Goal: Task Accomplishment & Management: Use online tool/utility

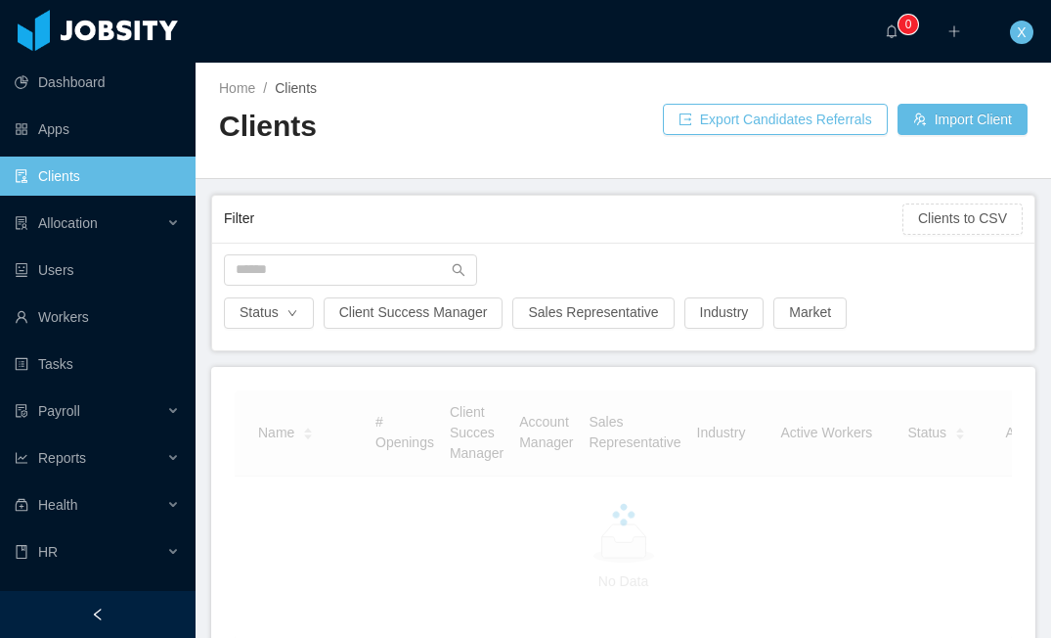
scroll to position [5, 0]
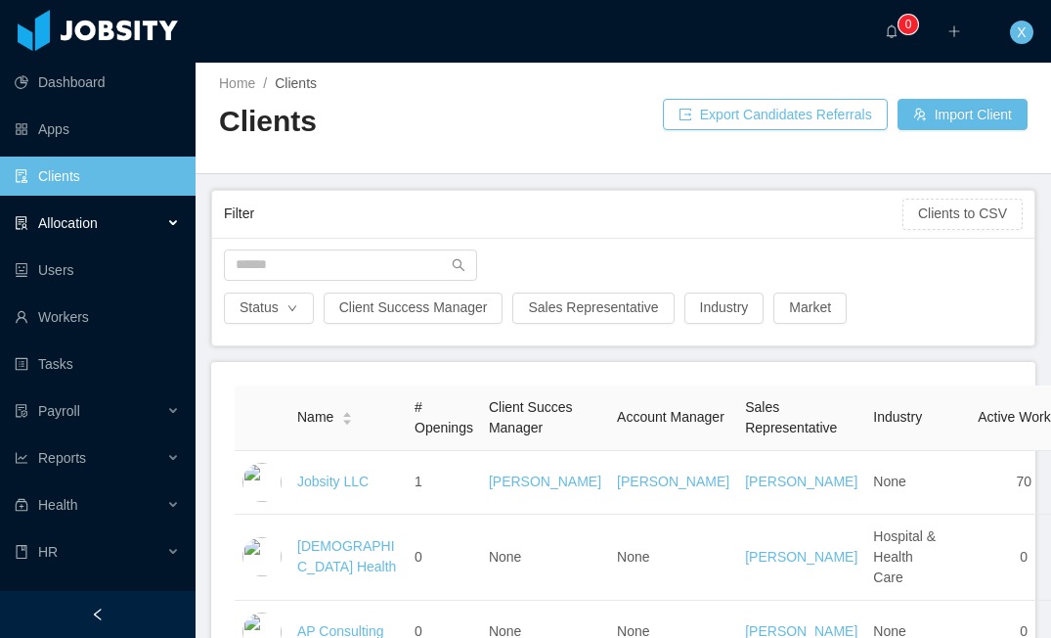
click at [84, 217] on span "Allocation" at bounding box center [68, 223] width 60 height 16
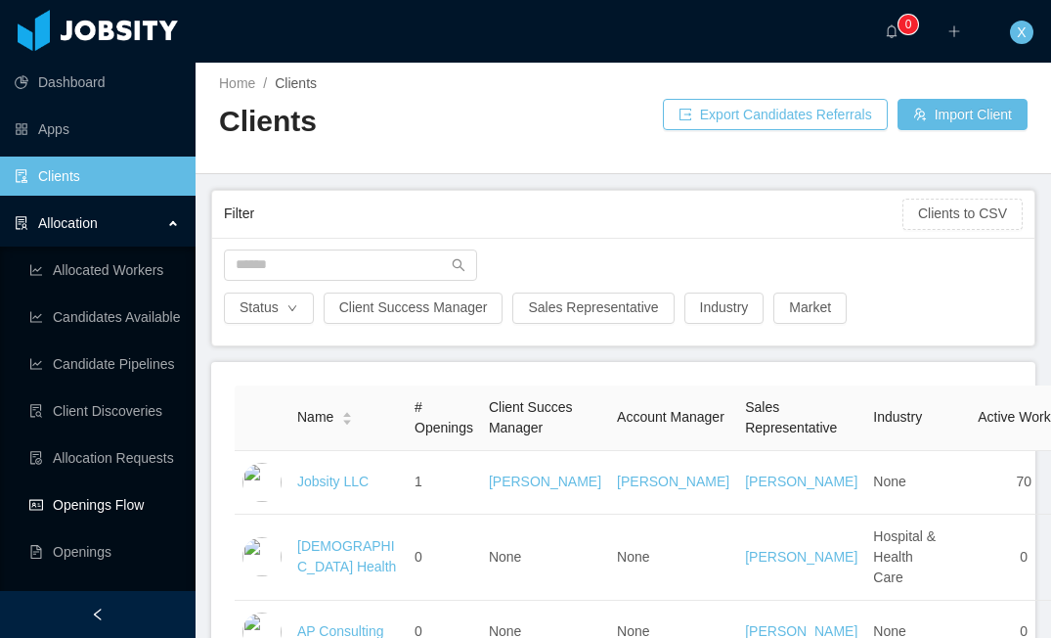
click at [124, 494] on link "Openings Flow" at bounding box center [104, 504] width 151 height 39
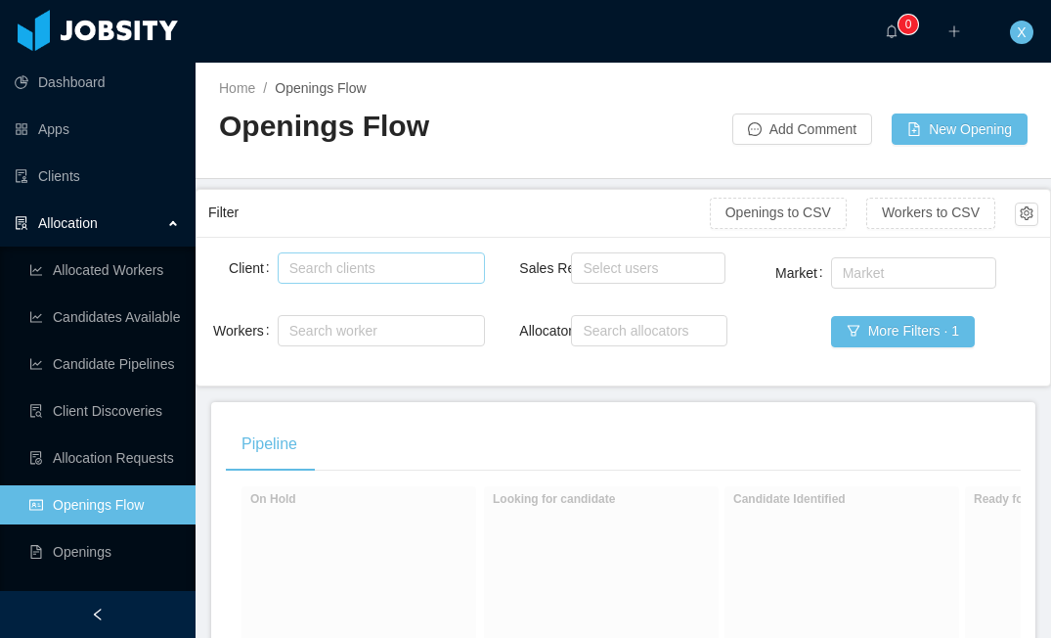
click at [337, 270] on div "Search clients" at bounding box center [377, 268] width 175 height 20
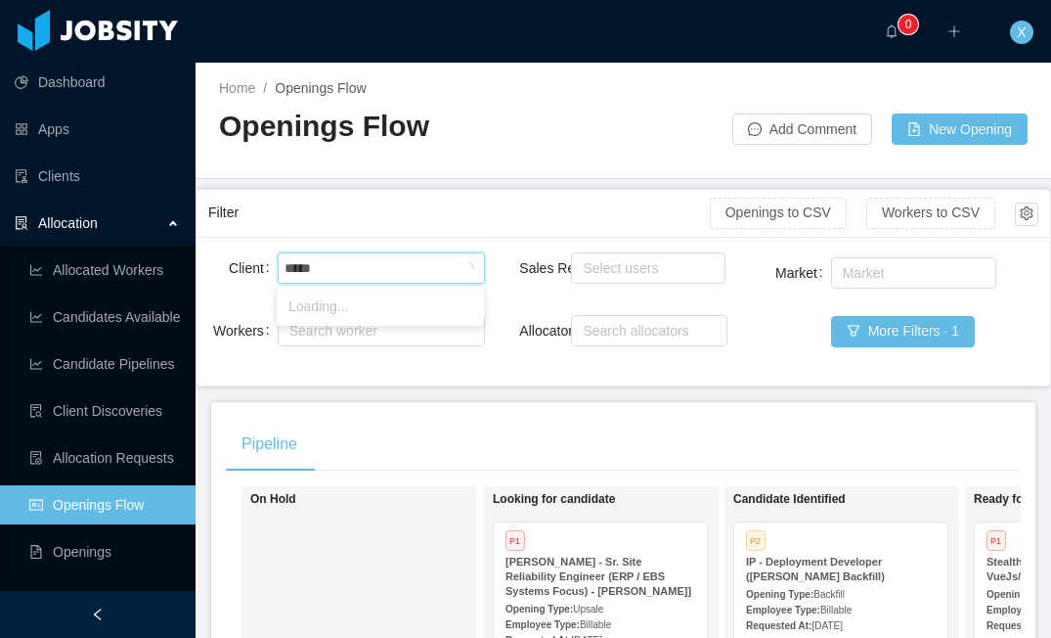
type input "******"
click at [347, 301] on li "McGraw-Hill Education" at bounding box center [380, 305] width 207 height 31
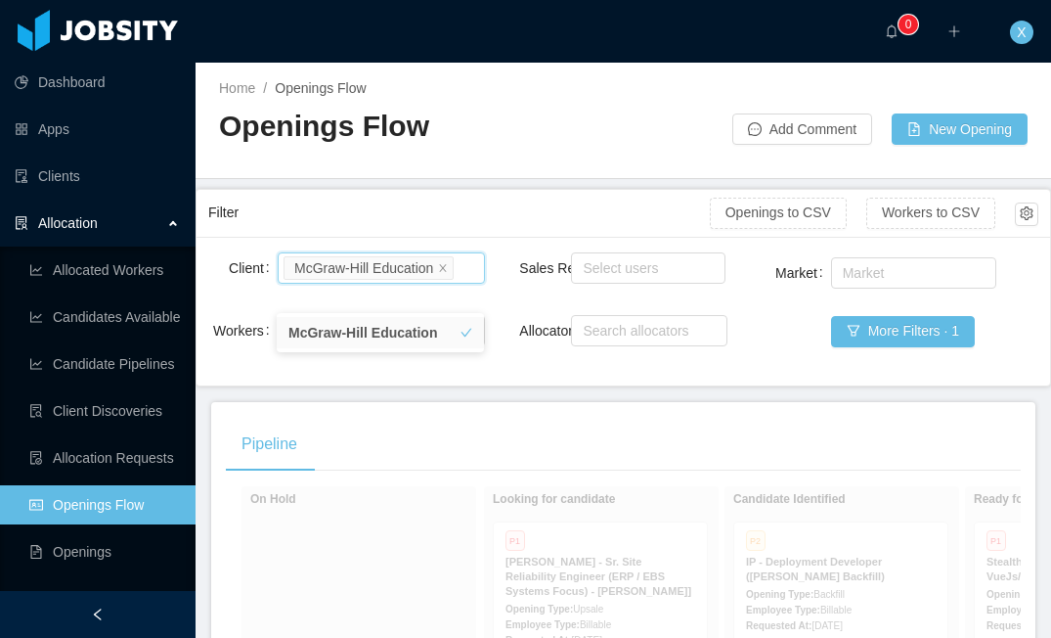
scroll to position [1168, 0]
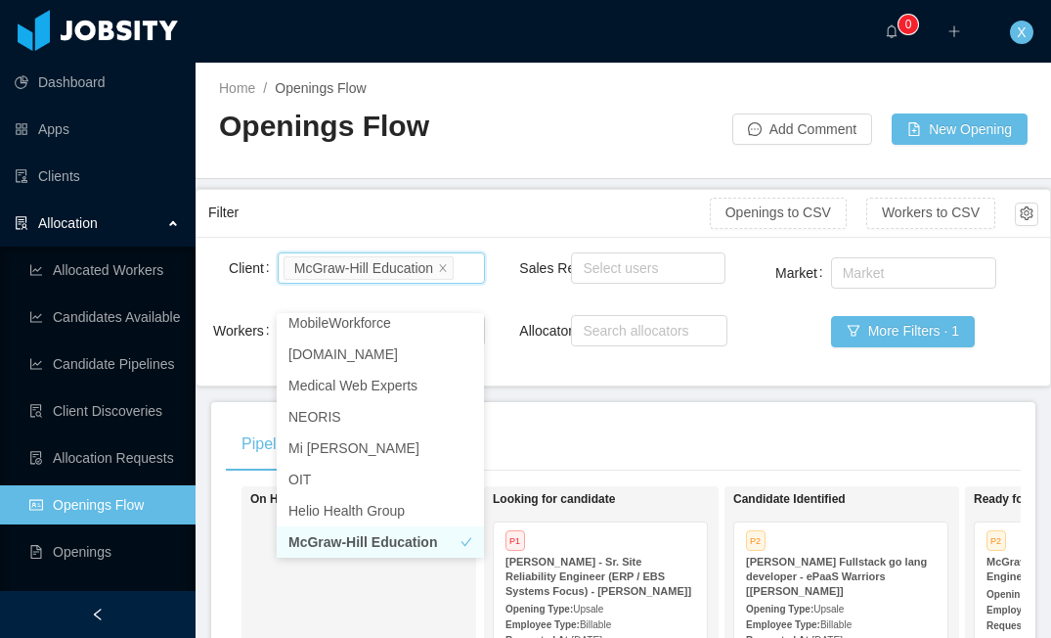
click at [530, 371] on div "Sales Rep Select users Allocator Search allocators" at bounding box center [622, 310] width 207 height 125
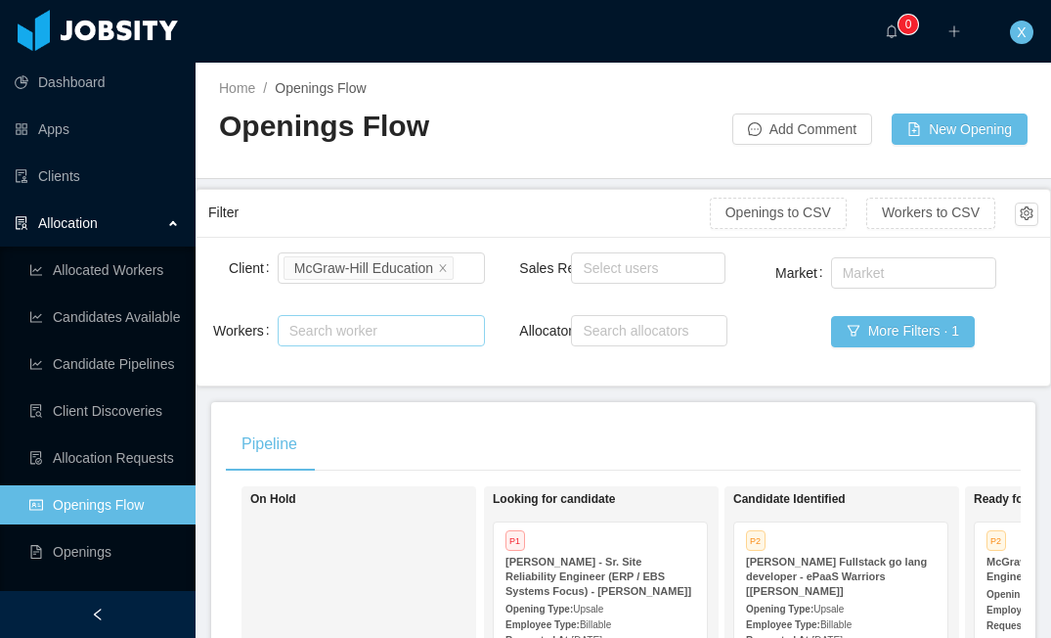
click at [423, 340] on div "Search worker" at bounding box center [373, 331] width 166 height 20
type input "**********"
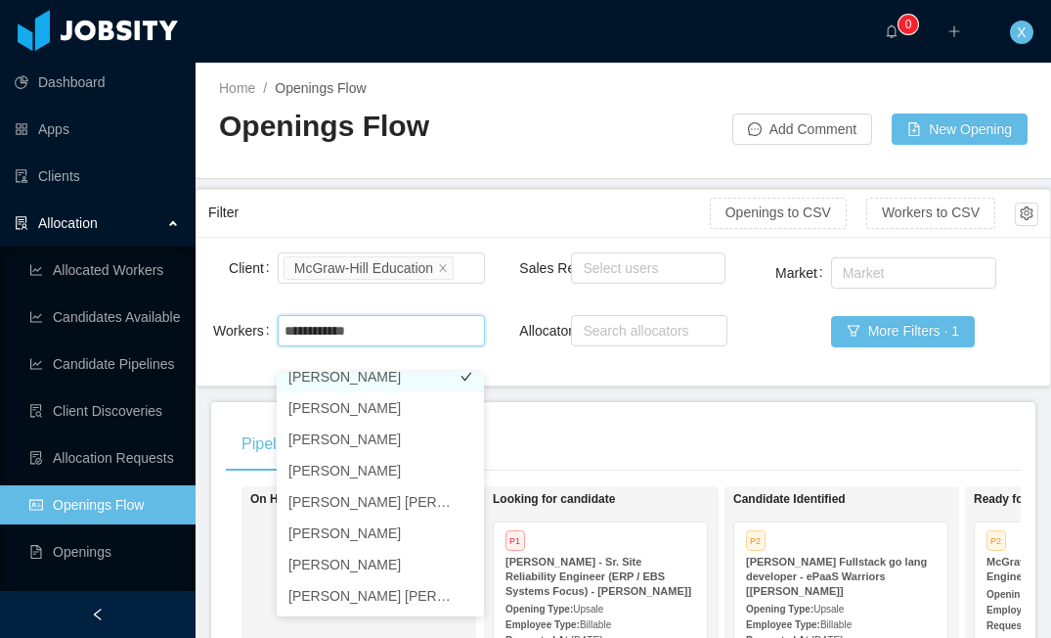
scroll to position [0, 0]
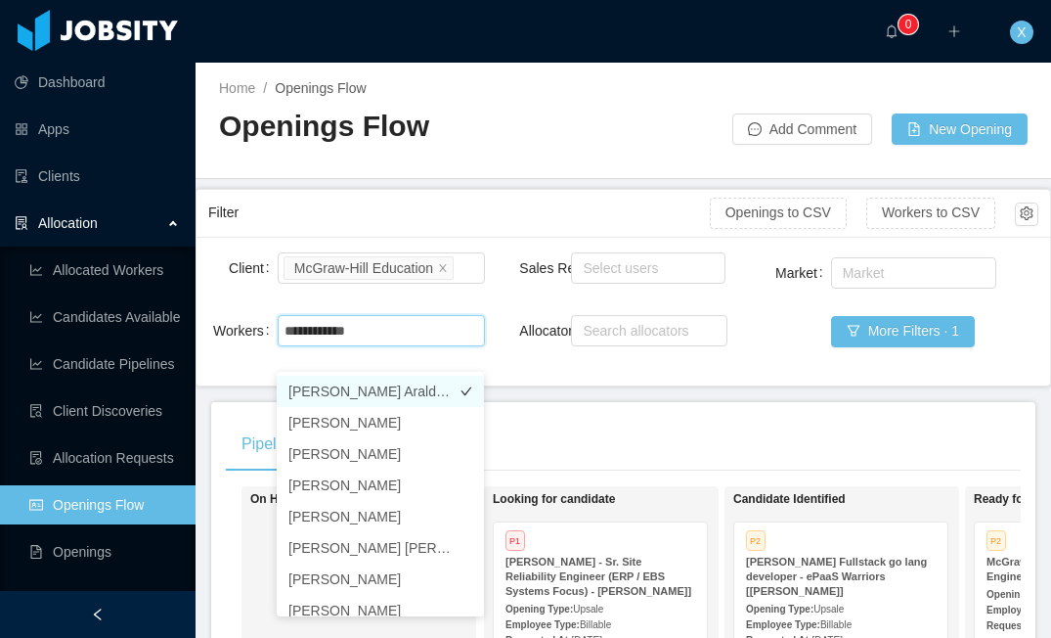
click at [416, 387] on li "[PERSON_NAME] Araldy [PERSON_NAME]" at bounding box center [380, 391] width 207 height 31
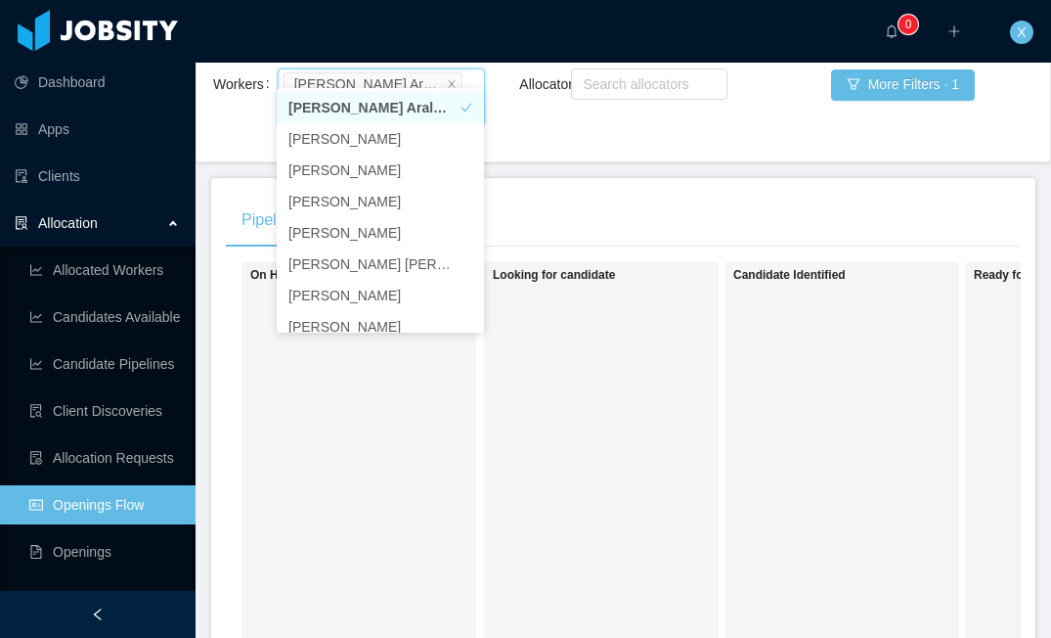
scroll to position [185, 0]
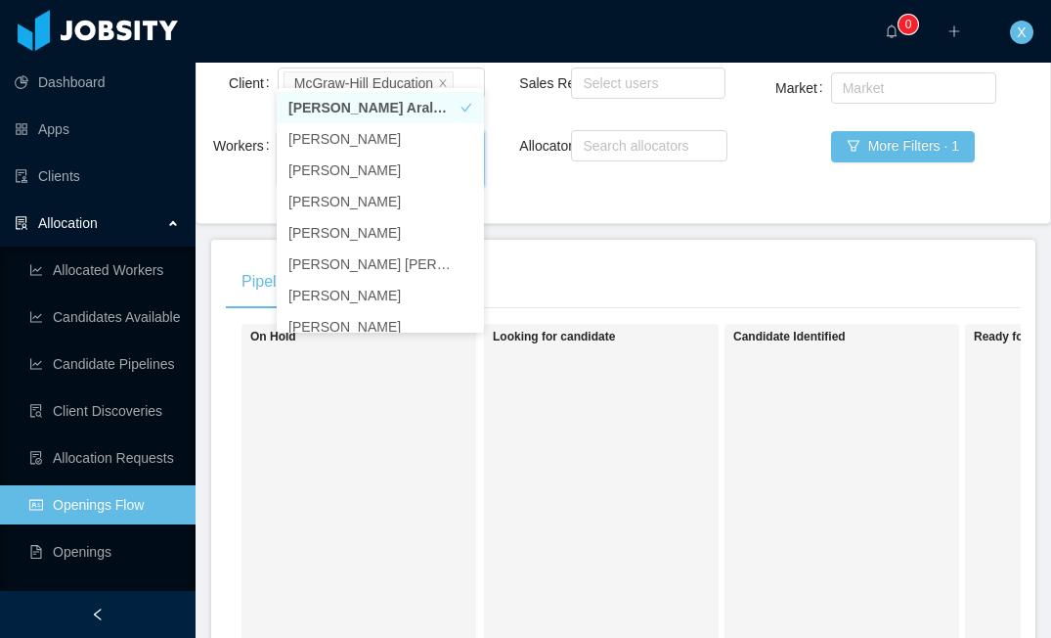
click at [676, 205] on div "Sales Rep Select users Allocator Search allocators" at bounding box center [622, 138] width 207 height 148
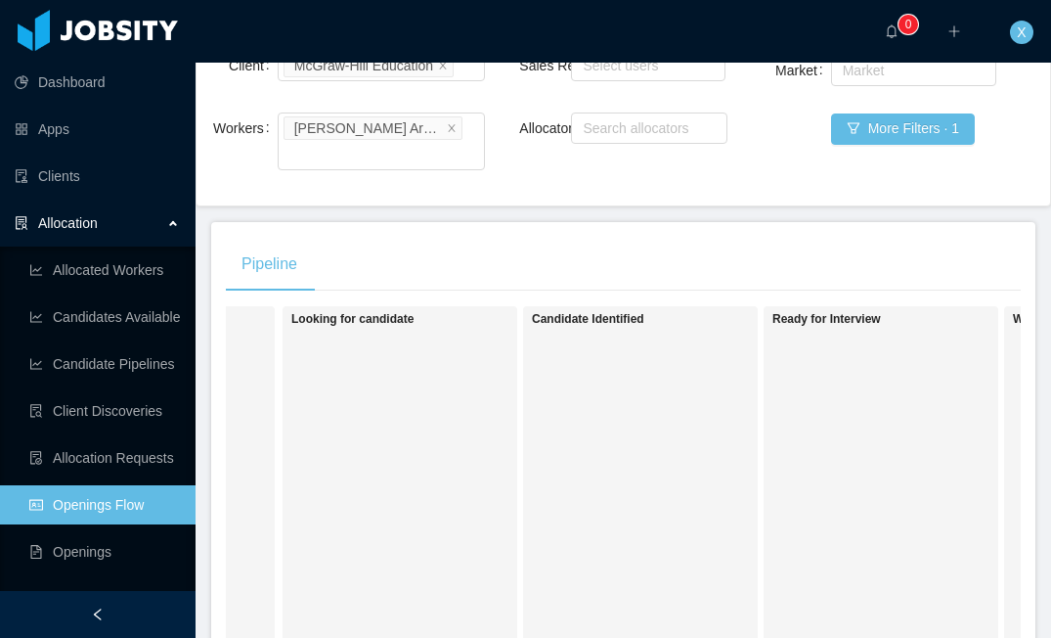
scroll to position [0, 932]
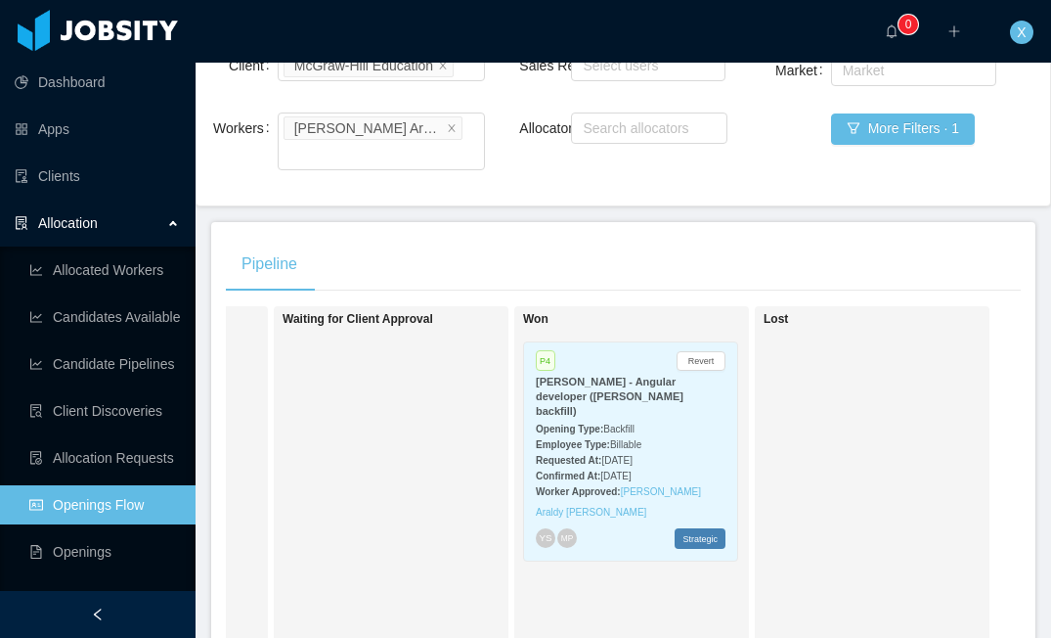
click at [621, 417] on strong "[PERSON_NAME] - Angular developer ([PERSON_NAME] backfill)" at bounding box center [610, 396] width 148 height 41
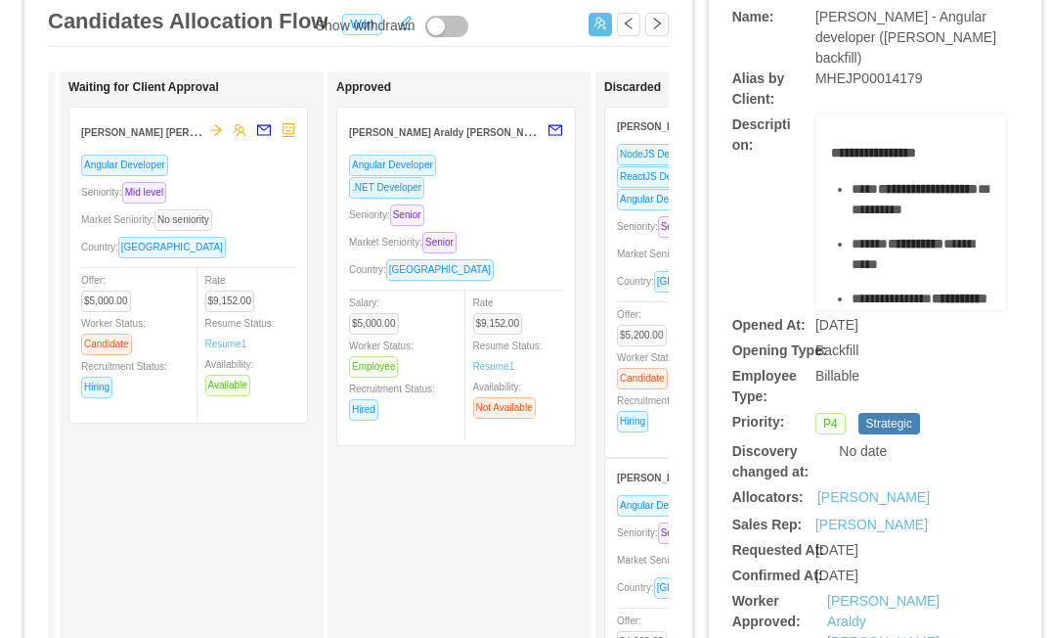
scroll to position [0, 811]
click at [518, 196] on div ".NET Developer" at bounding box center [455, 187] width 214 height 22
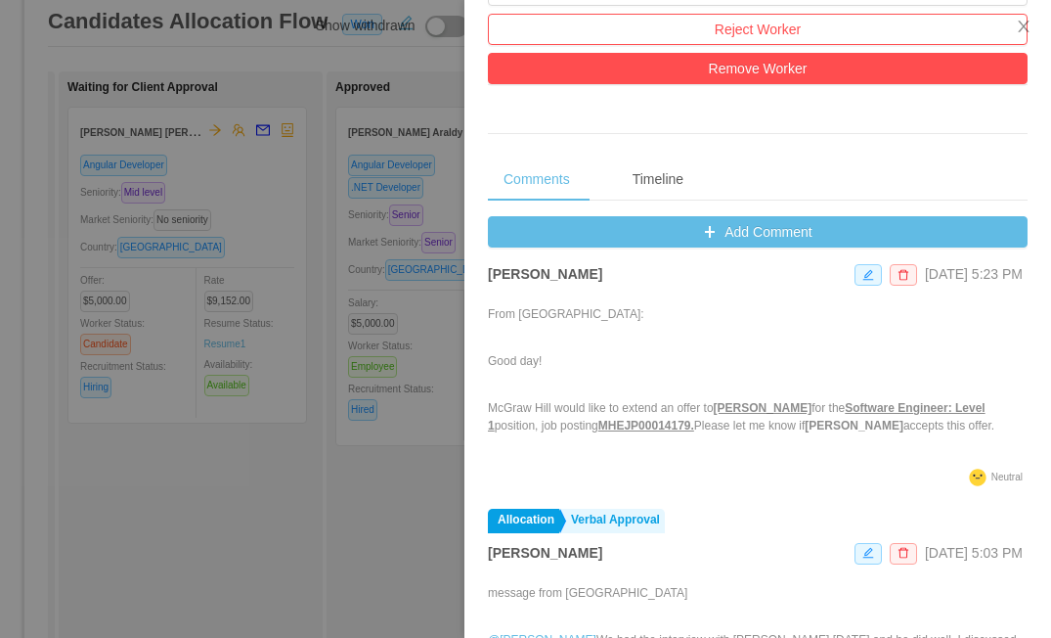
scroll to position [0, 0]
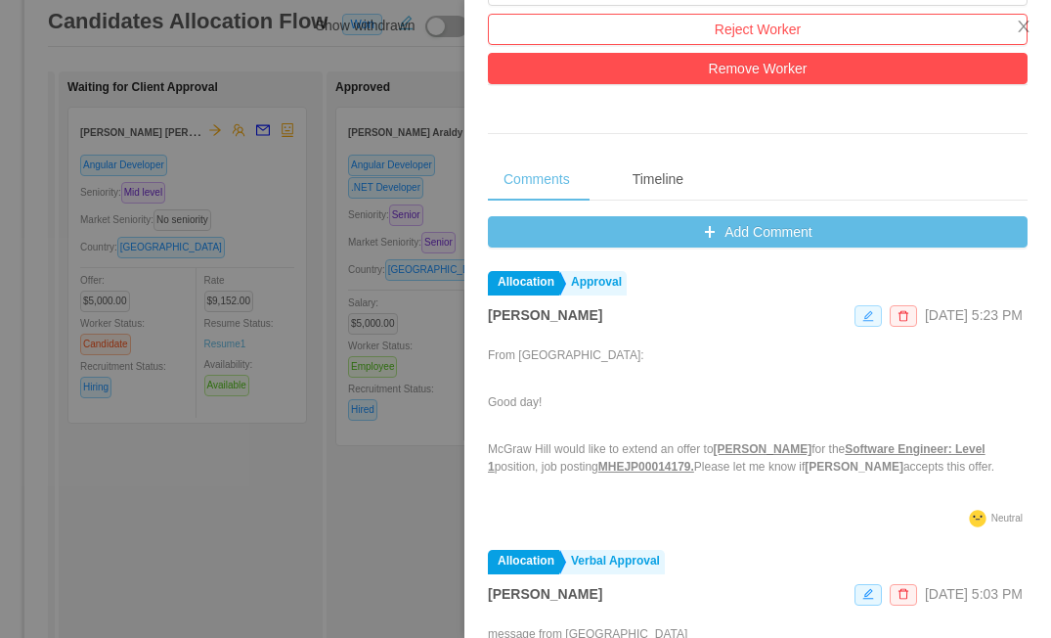
click at [863, 322] on icon "icon: edit" at bounding box center [869, 316] width 12 height 12
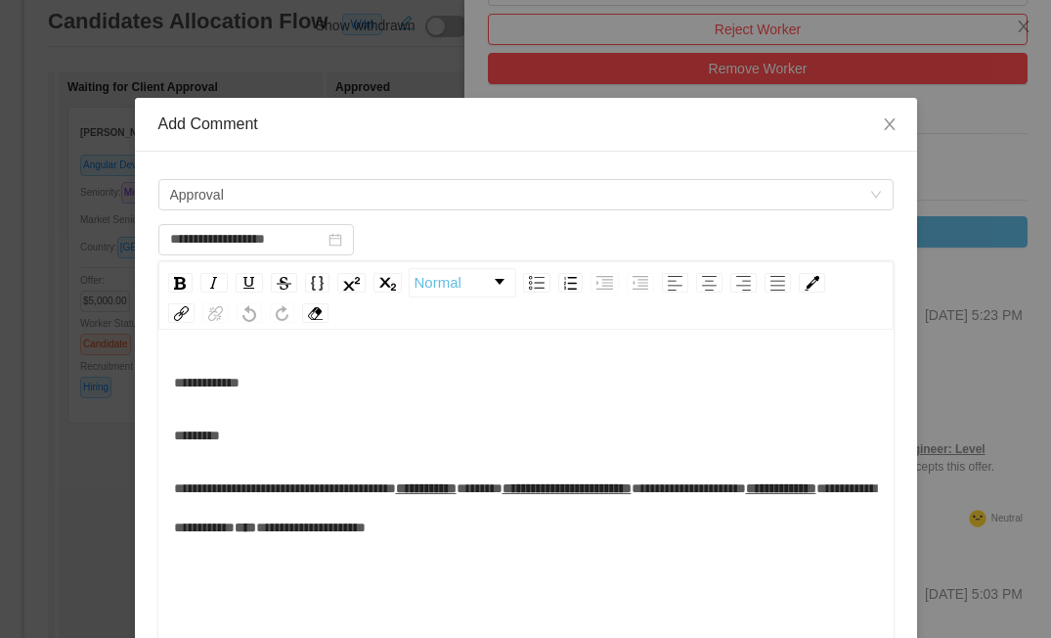
scroll to position [43, 0]
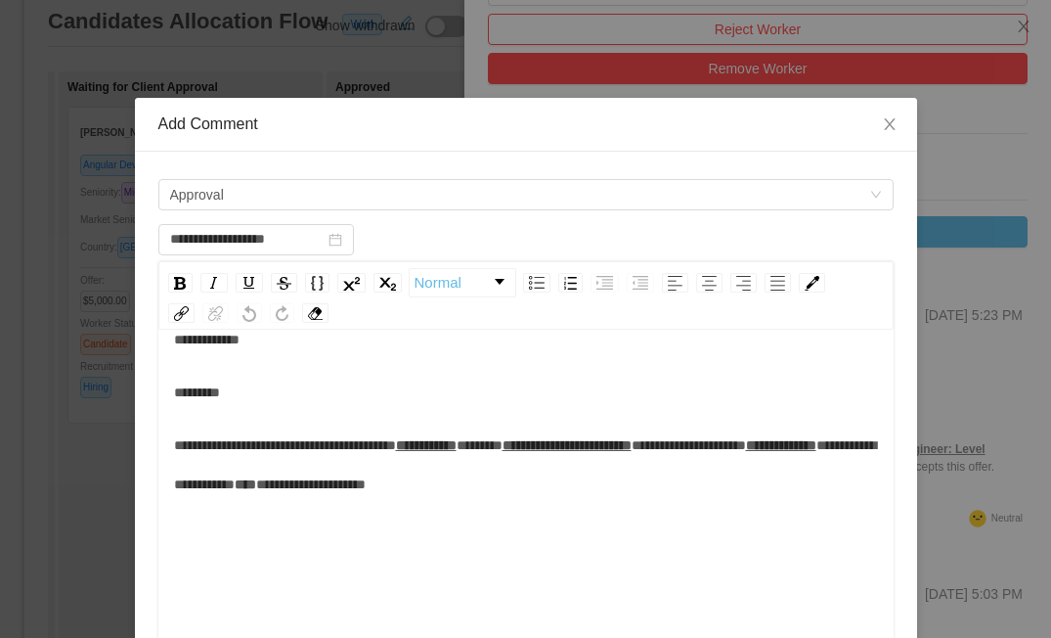
click at [683, 498] on div "**********" at bounding box center [526, 464] width 705 height 78
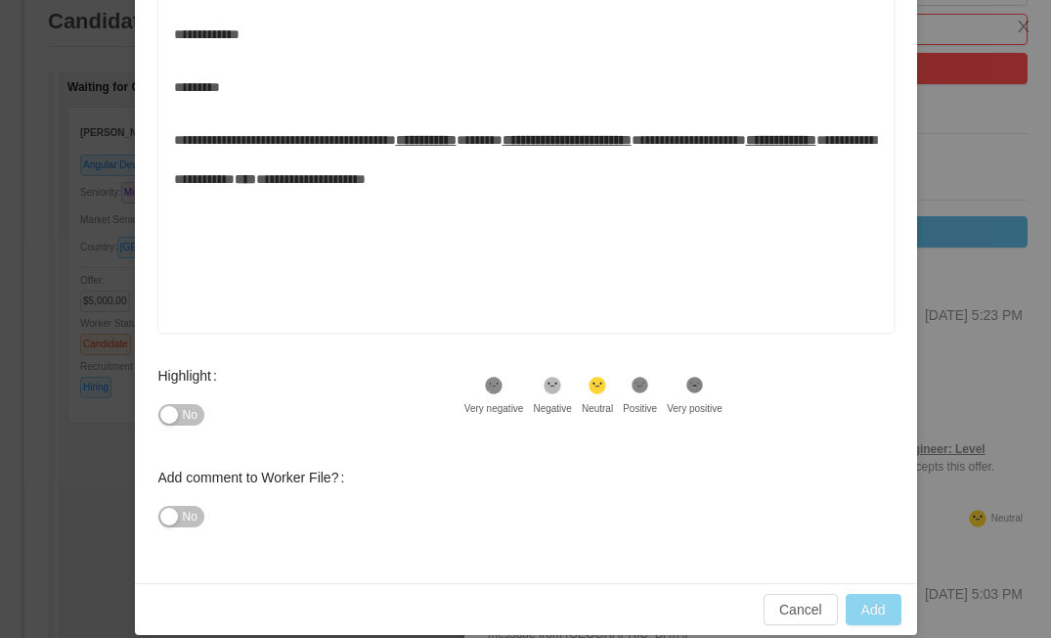
click at [878, 610] on button "Add" at bounding box center [874, 609] width 56 height 31
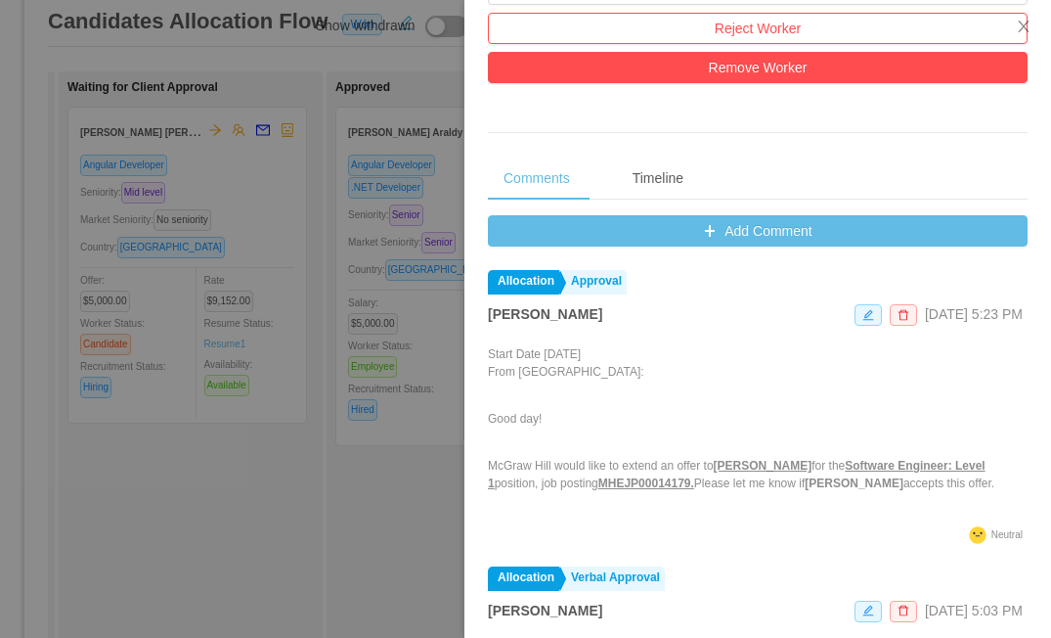
scroll to position [701, 0]
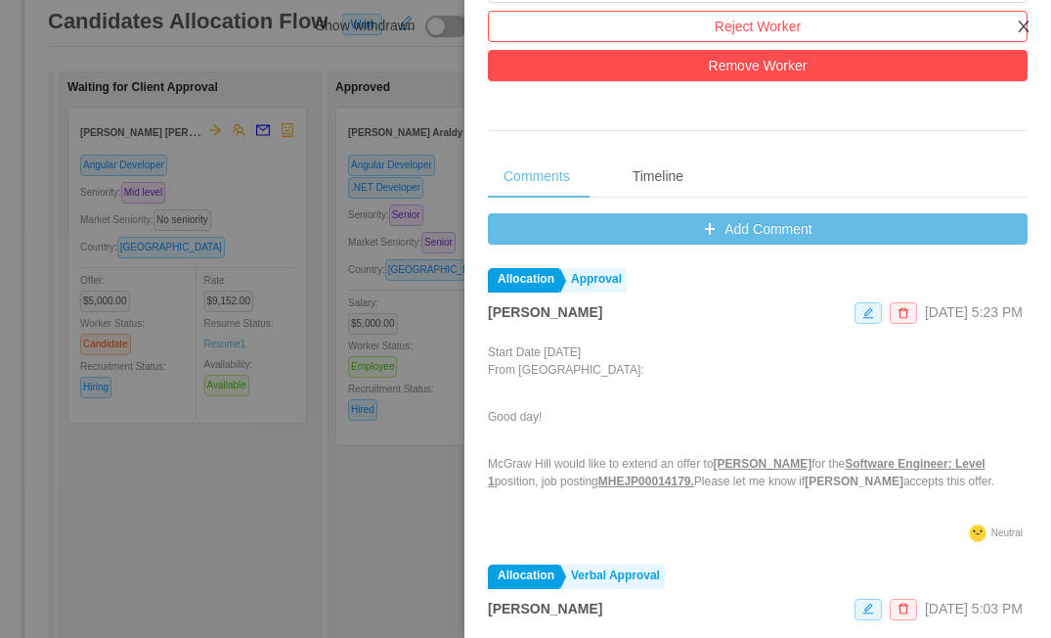
click at [1023, 24] on icon "icon: close" at bounding box center [1024, 27] width 16 height 16
